Goal: Task Accomplishment & Management: Manage account settings

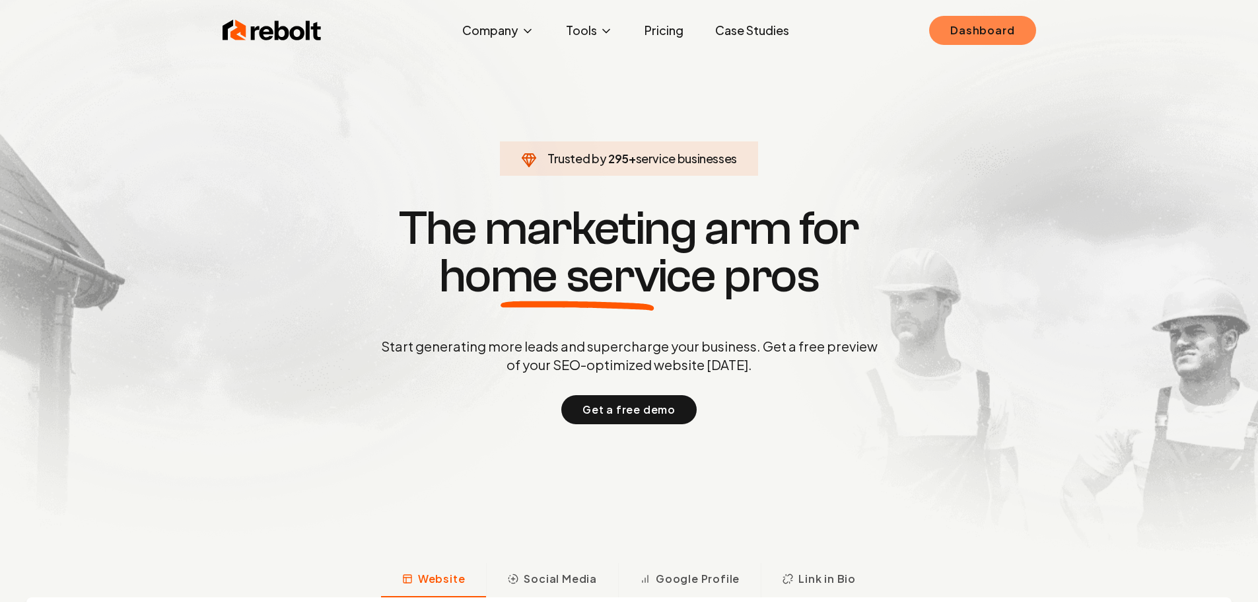
click at [925, 39] on div "Rebolt Company About Blog Jobs Tools Google Review QR Code Generator Google Bus…" at bounding box center [629, 31] width 845 height 40
click at [966, 28] on link "Dashboard" at bounding box center [982, 30] width 106 height 29
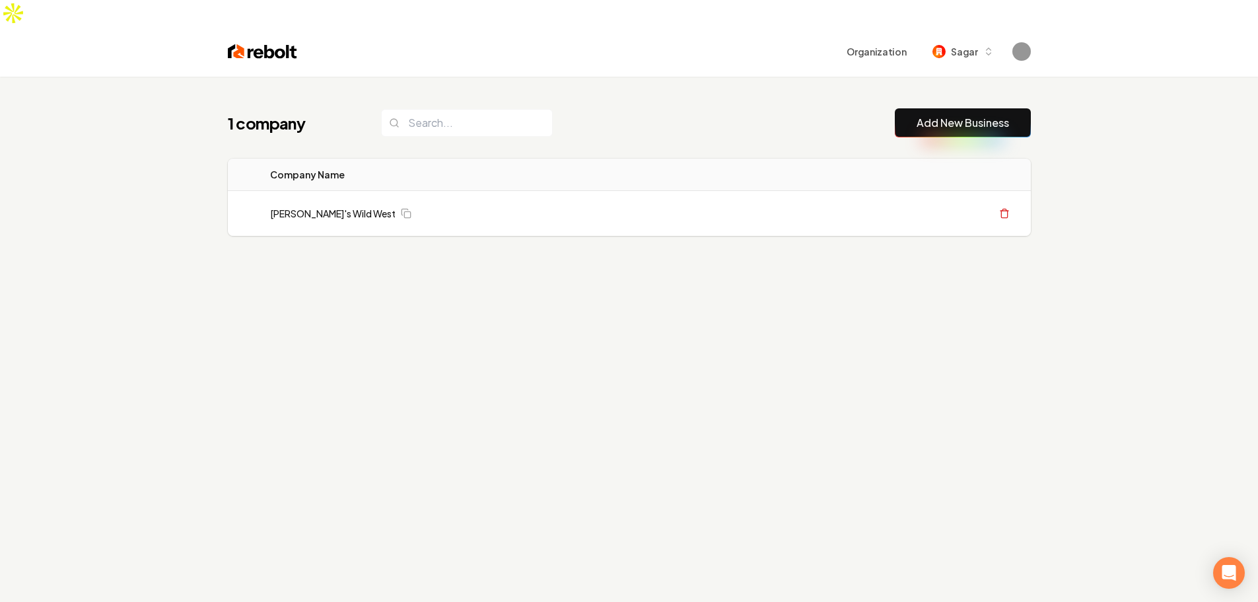
click at [1092, 109] on div "1 company Add New Business Logo Company Name Actions [PERSON_NAME]'s Wild West …" at bounding box center [629, 378] width 1258 height 602
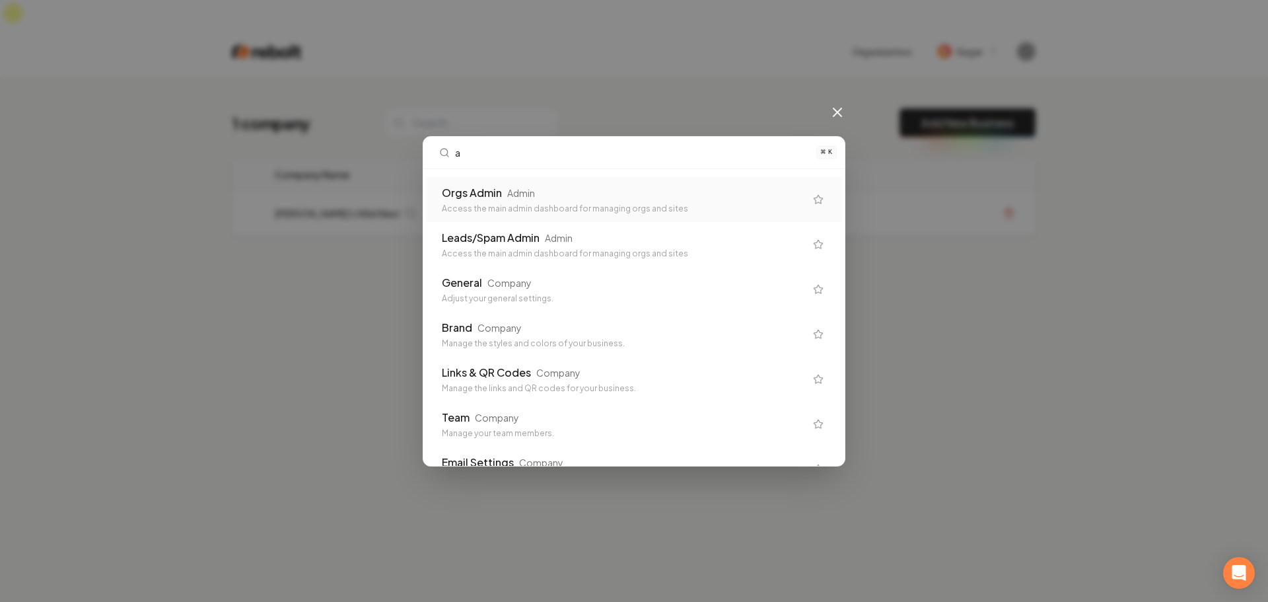
type input "ad"
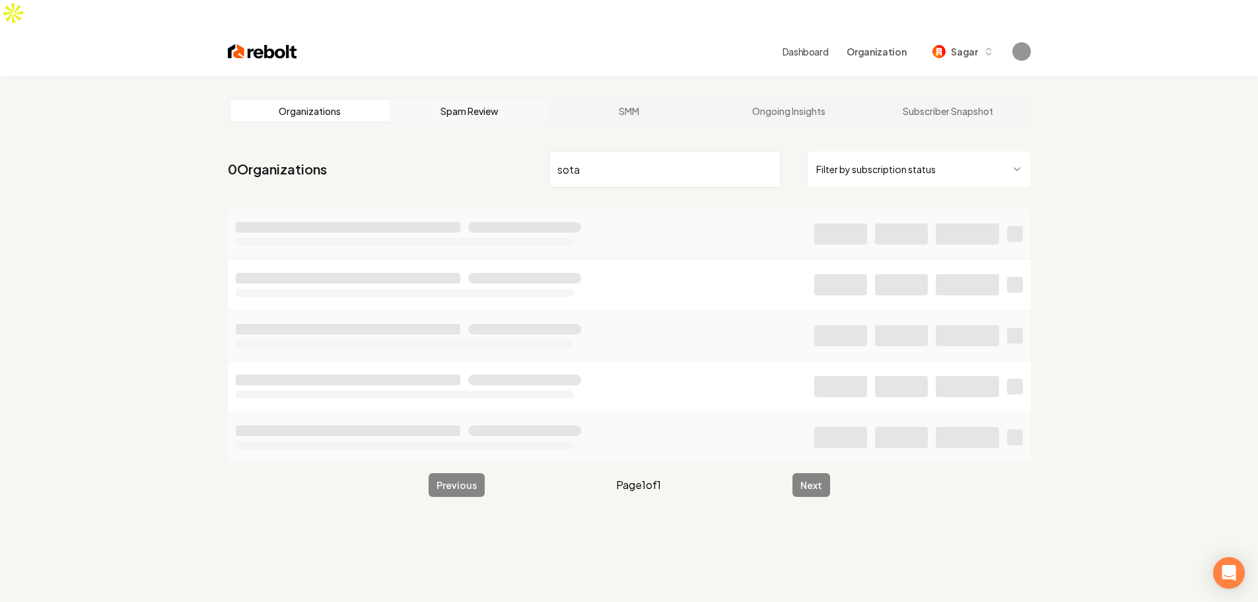
type input "sota"
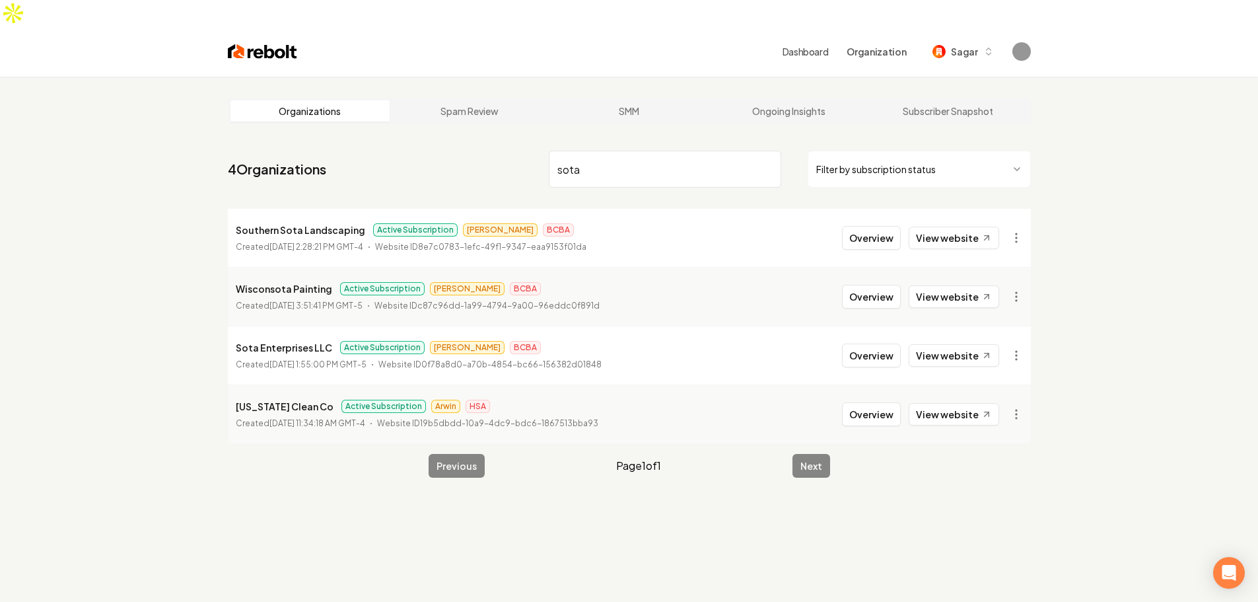
click at [297, 339] on p "Sota Enterprises LLC" at bounding box center [284, 347] width 96 height 16
click at [871, 343] on button "Overview" at bounding box center [871, 355] width 59 height 24
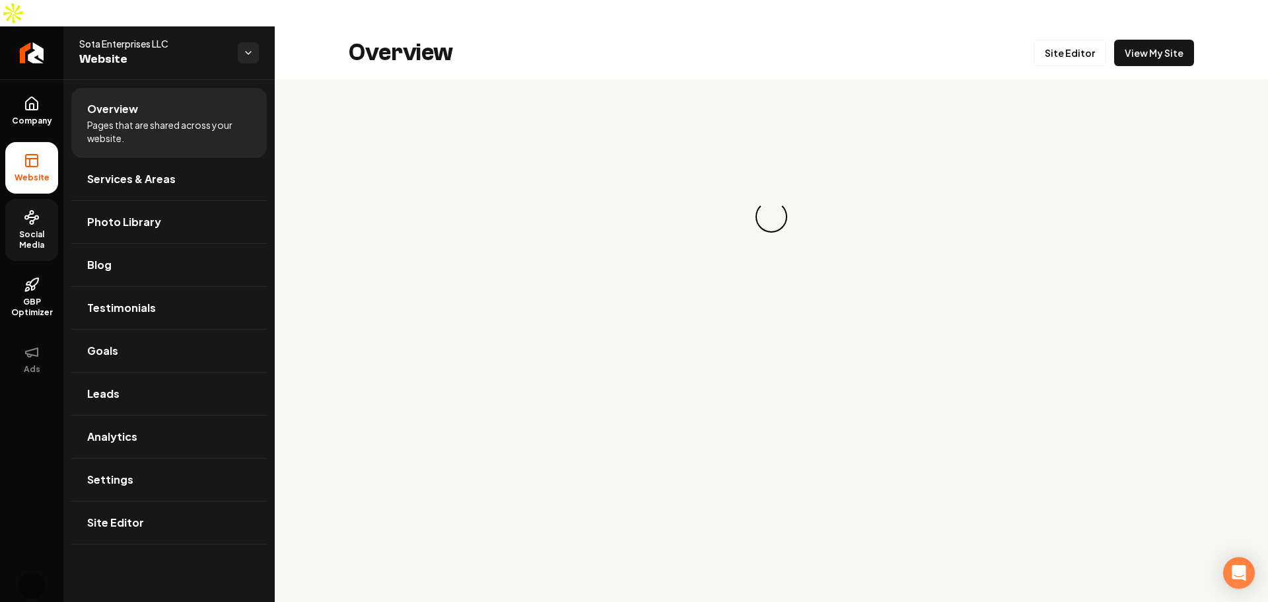
click at [15, 229] on span "Social Media" at bounding box center [31, 239] width 53 height 21
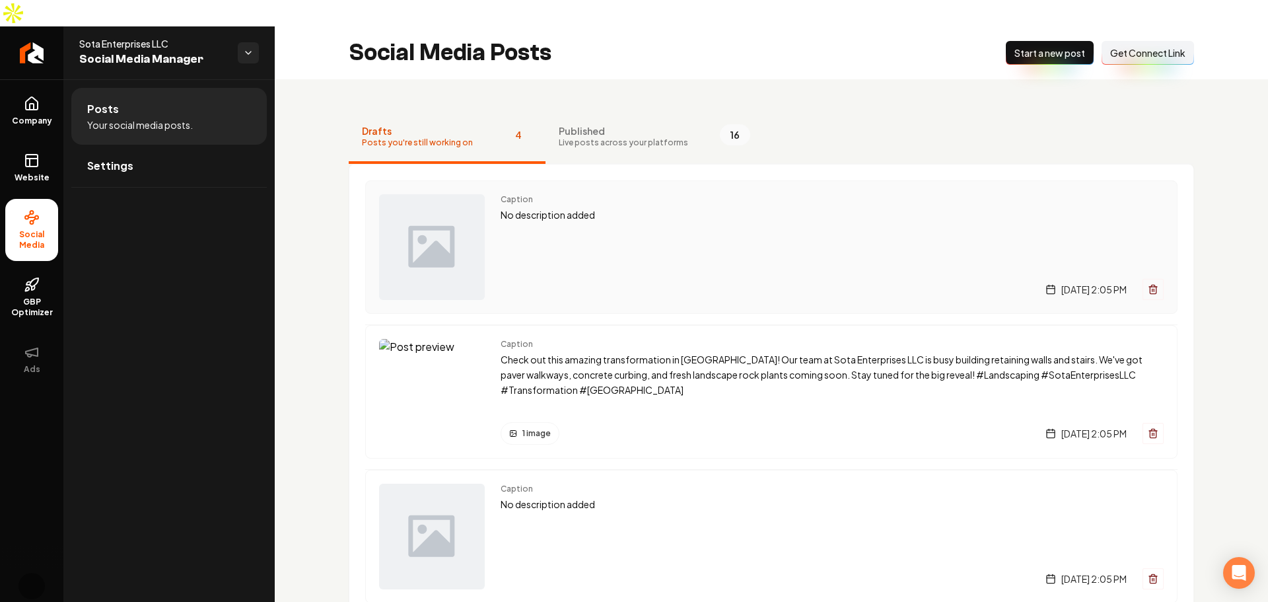
click at [659, 236] on div "Caption No description added [DATE] 2:05 PM" at bounding box center [832, 247] width 663 height 106
click at [641, 124] on span "Published" at bounding box center [623, 130] width 129 height 13
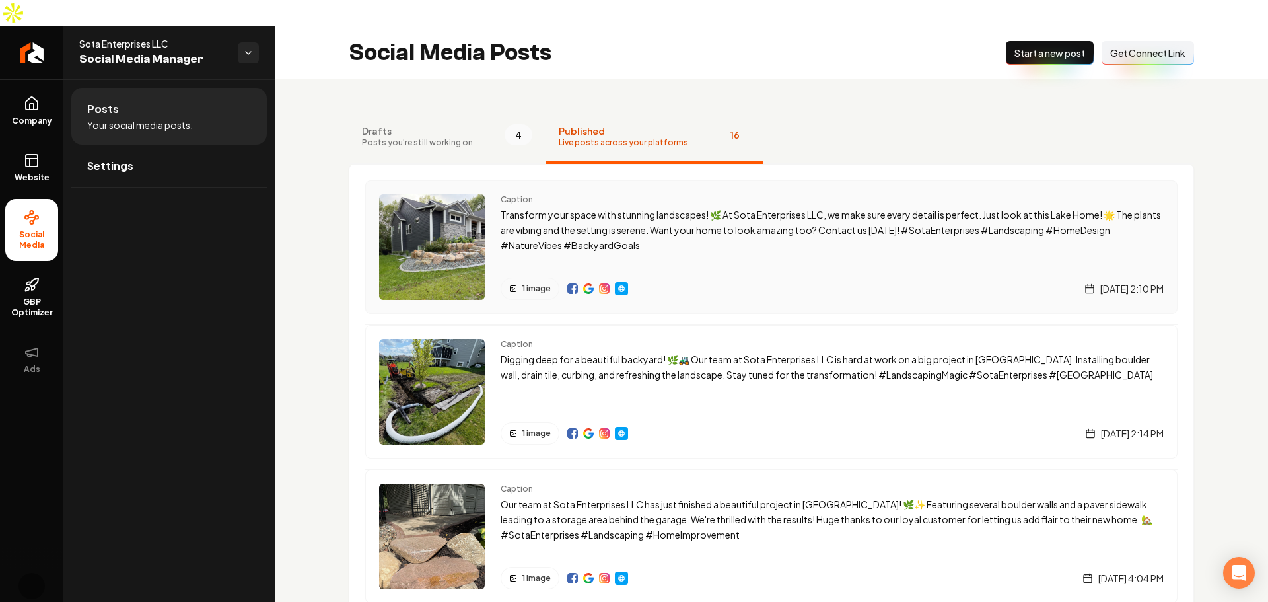
click at [796, 231] on div "Caption Transform your space with stunning landscapes! 🌿 At Sota Enterprises LL…" at bounding box center [832, 247] width 663 height 106
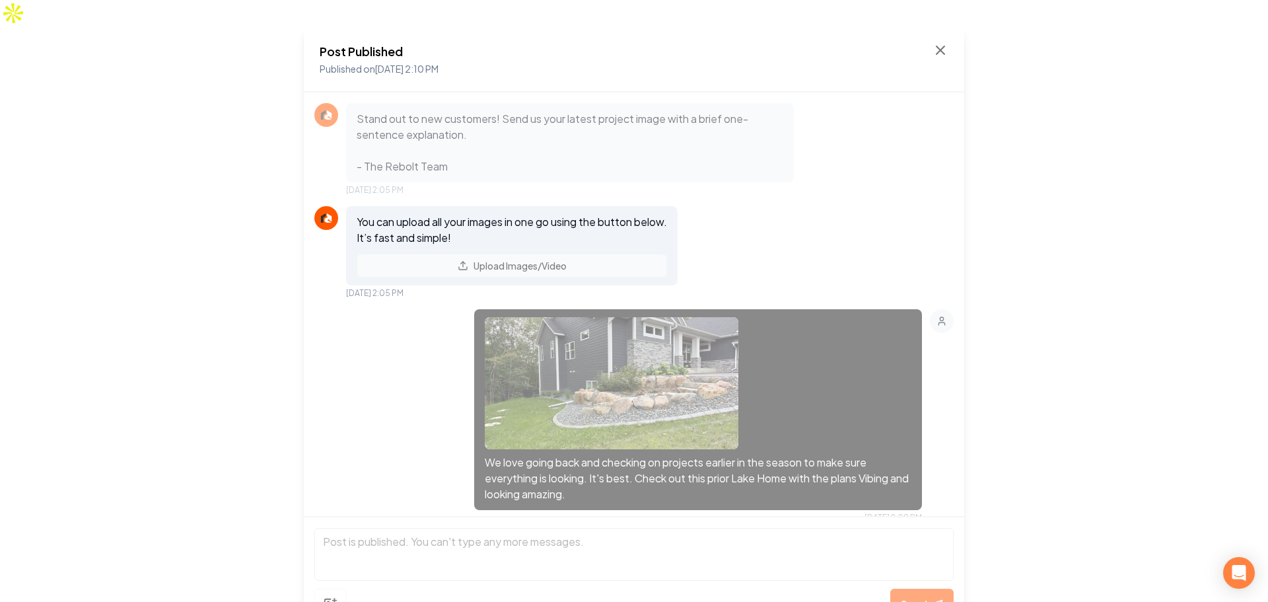
scroll to position [375, 0]
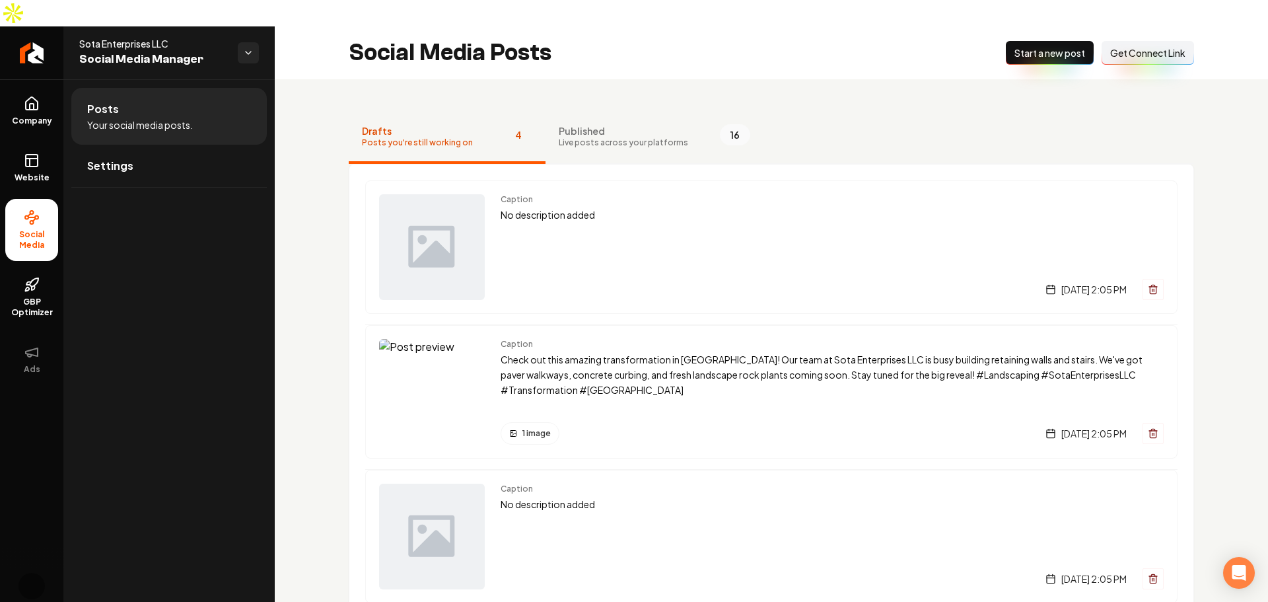
click at [1215, 274] on div "Drafts Posts you're still working on 4 Published Live posts across your platfor…" at bounding box center [771, 454] width 993 height 751
click at [694, 111] on button "Published Live posts across your platforms 16" at bounding box center [655, 137] width 218 height 53
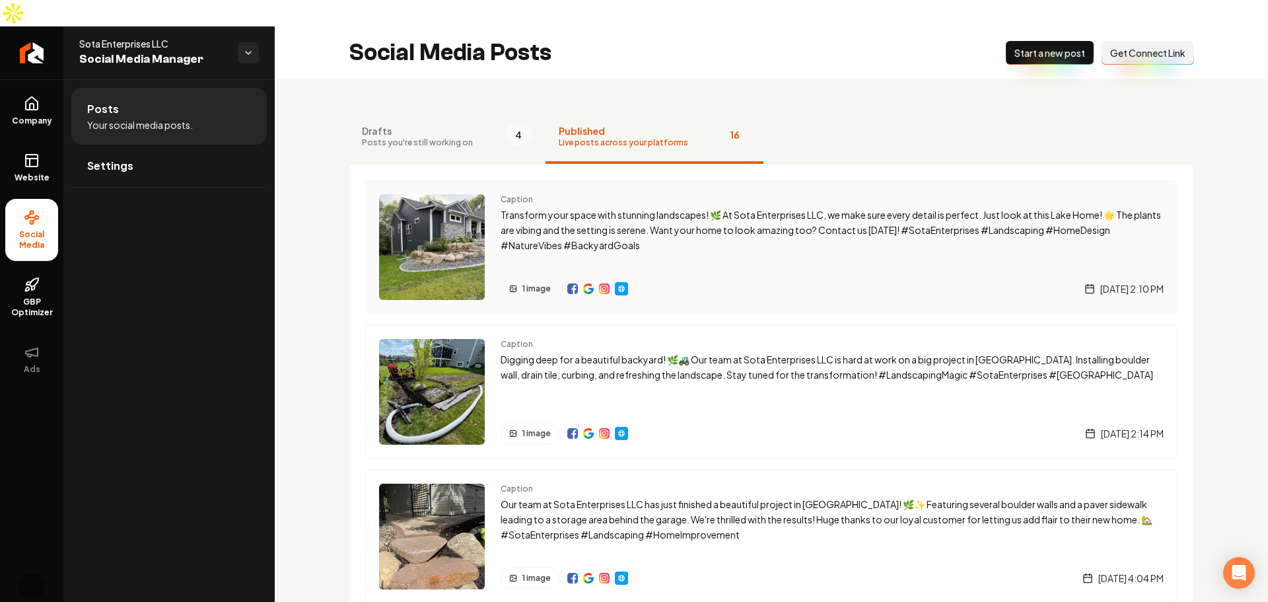
click at [588, 283] on img "Main content area" at bounding box center [588, 288] width 11 height 11
click at [590, 283] on img "Main content area" at bounding box center [588, 288] width 11 height 11
drag, startPoint x: 1133, startPoint y: 264, endPoint x: 1145, endPoint y: 268, distance: 13.2
click at [1145, 282] on span "[DATE] 2:10 PM" at bounding box center [1131, 288] width 63 height 13
